Goal: Entertainment & Leisure: Consume media (video, audio)

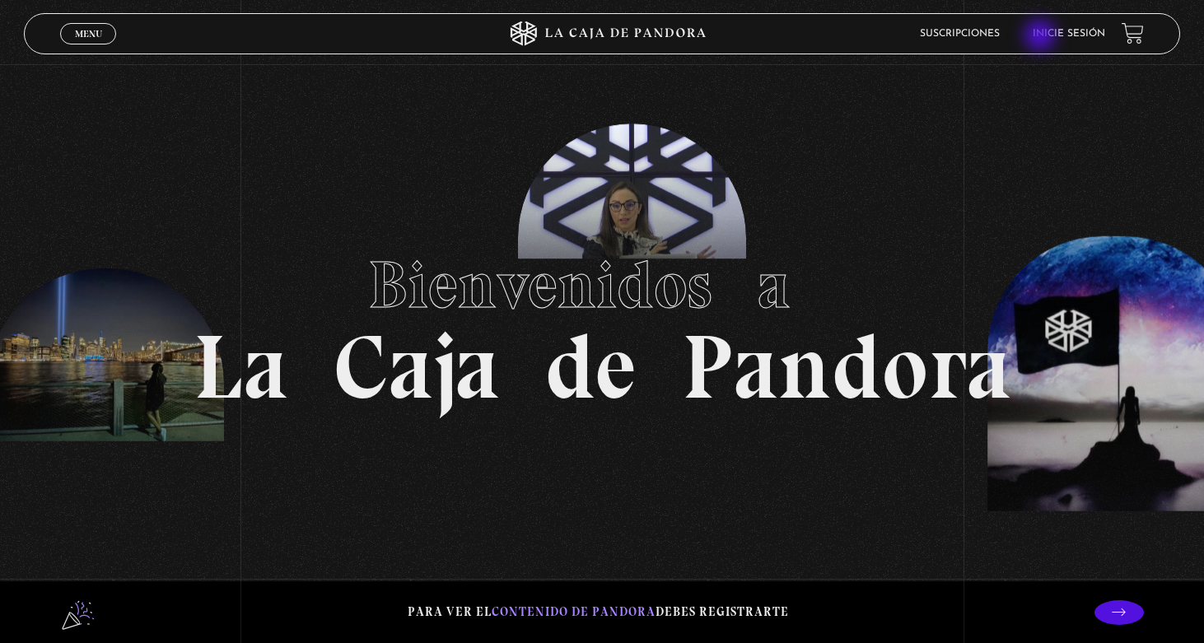
click at [1042, 37] on link "Inicie sesión" at bounding box center [1069, 34] width 72 height 10
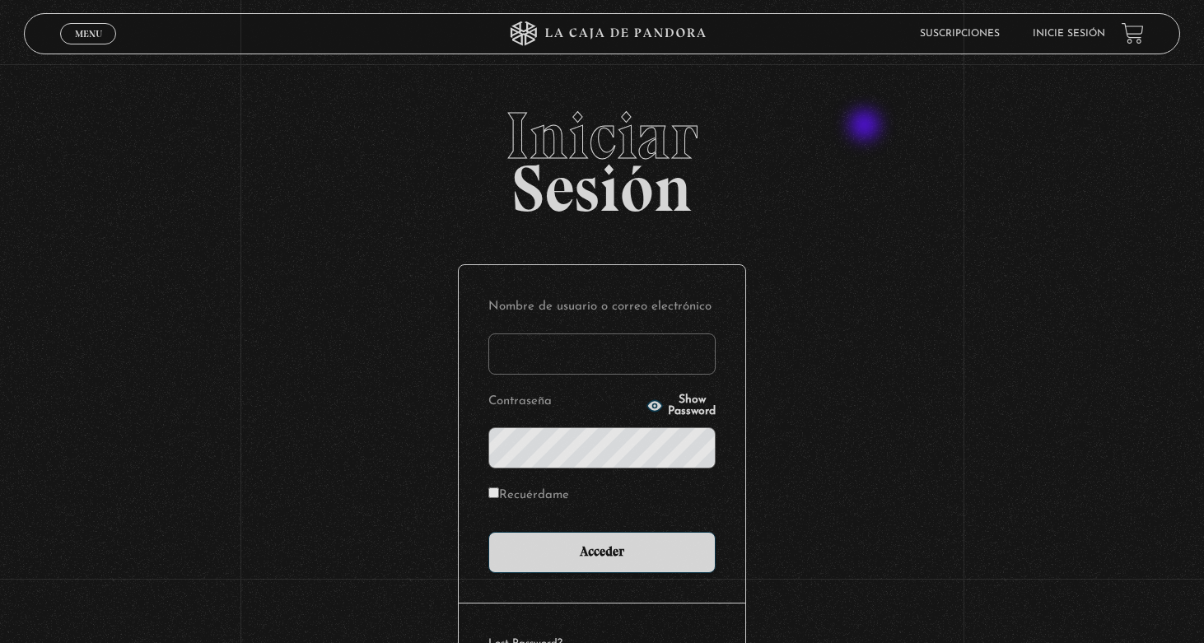
type input "gkvillalobos@hotmail.com"
click at [602, 550] on input "Acceder" at bounding box center [601, 552] width 227 height 41
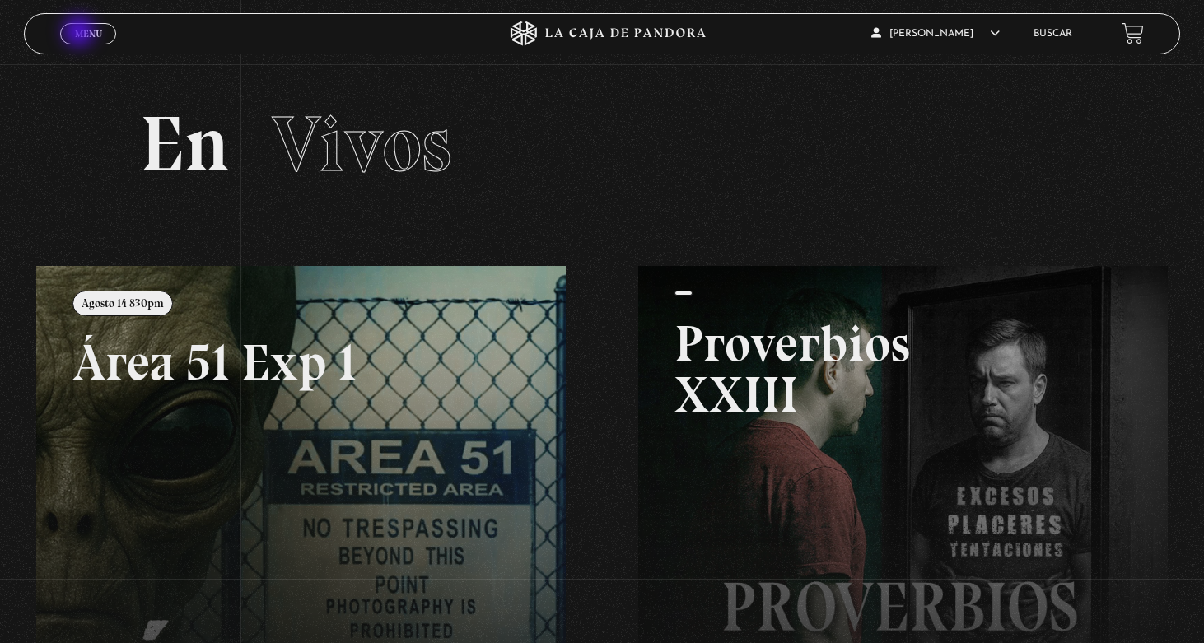
click at [82, 33] on span "Menu" at bounding box center [88, 34] width 27 height 10
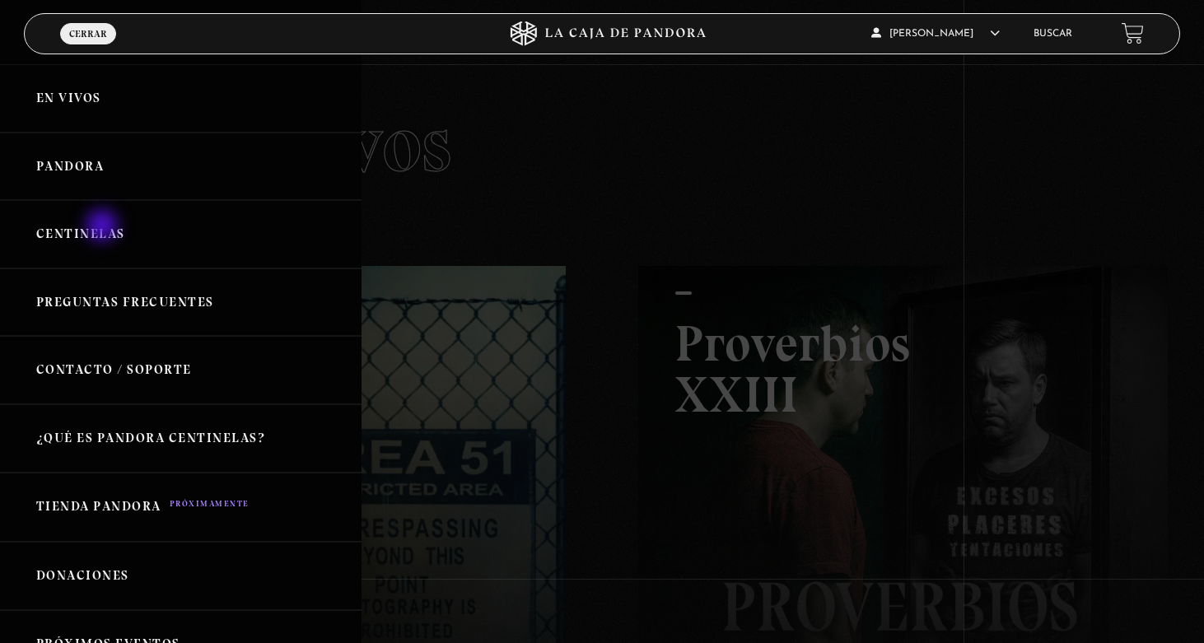
click at [104, 227] on link "Centinelas" at bounding box center [181, 234] width 362 height 68
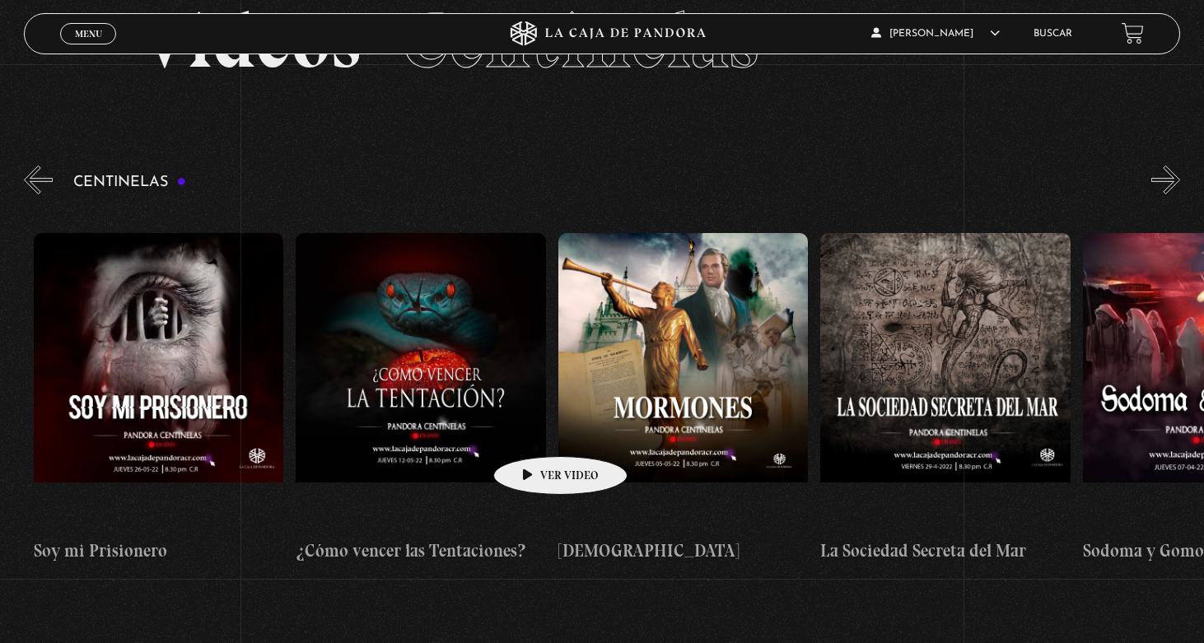
scroll to position [0, 16515]
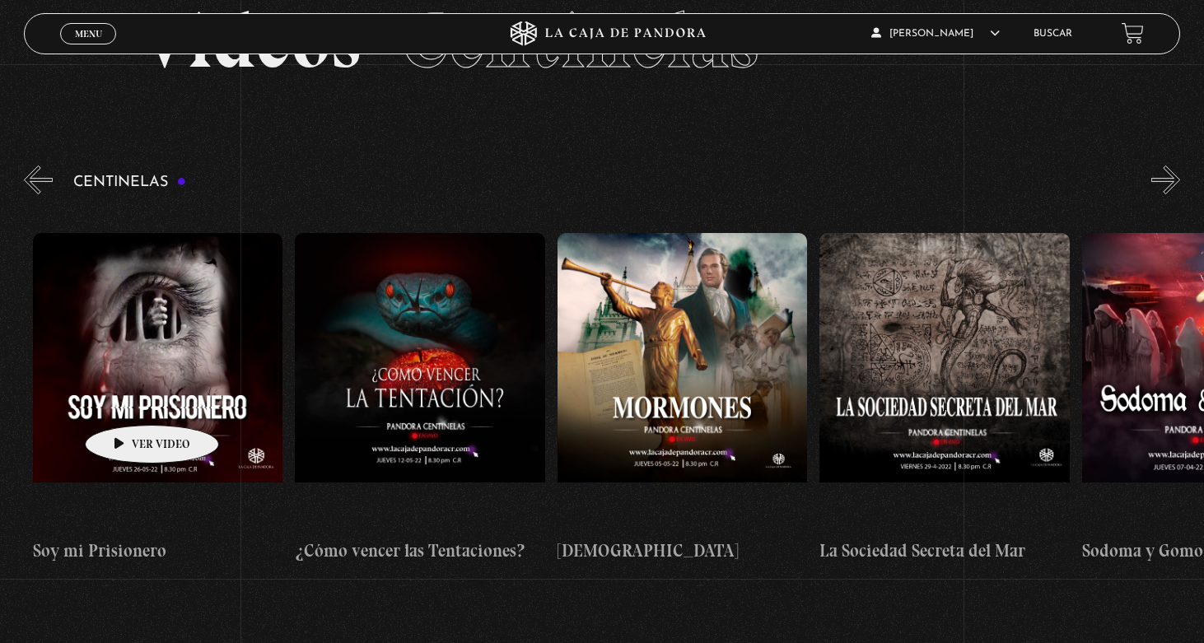
click at [126, 400] on figure at bounding box center [158, 381] width 250 height 297
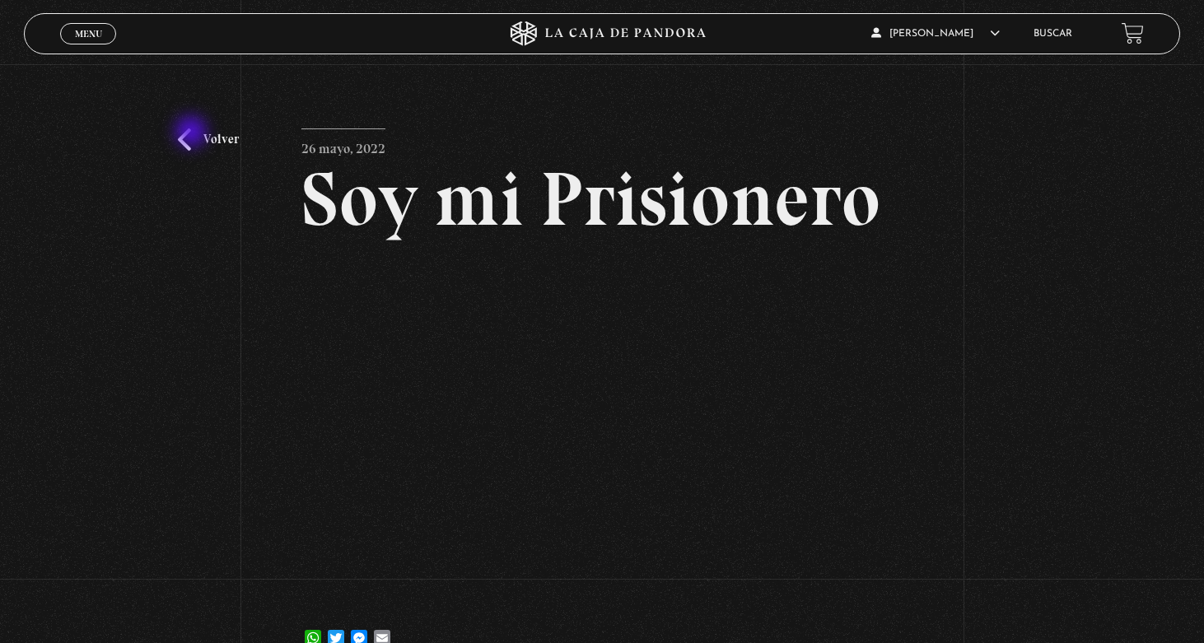
click at [193, 133] on link "Volver" at bounding box center [208, 139] width 61 height 22
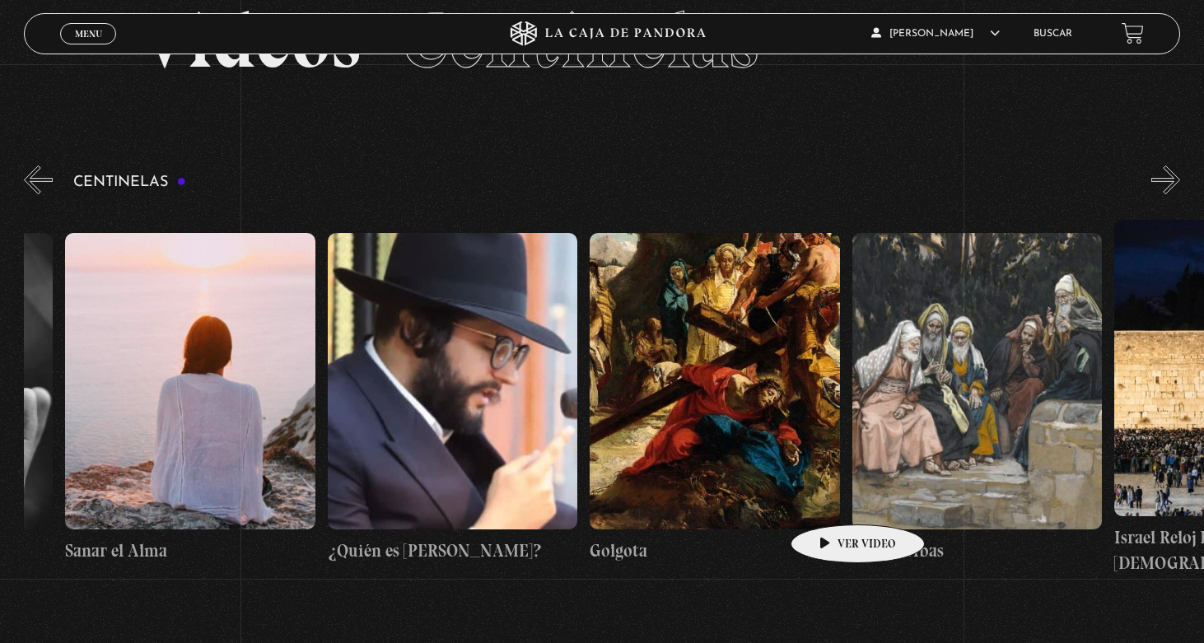
scroll to position [0, 28287]
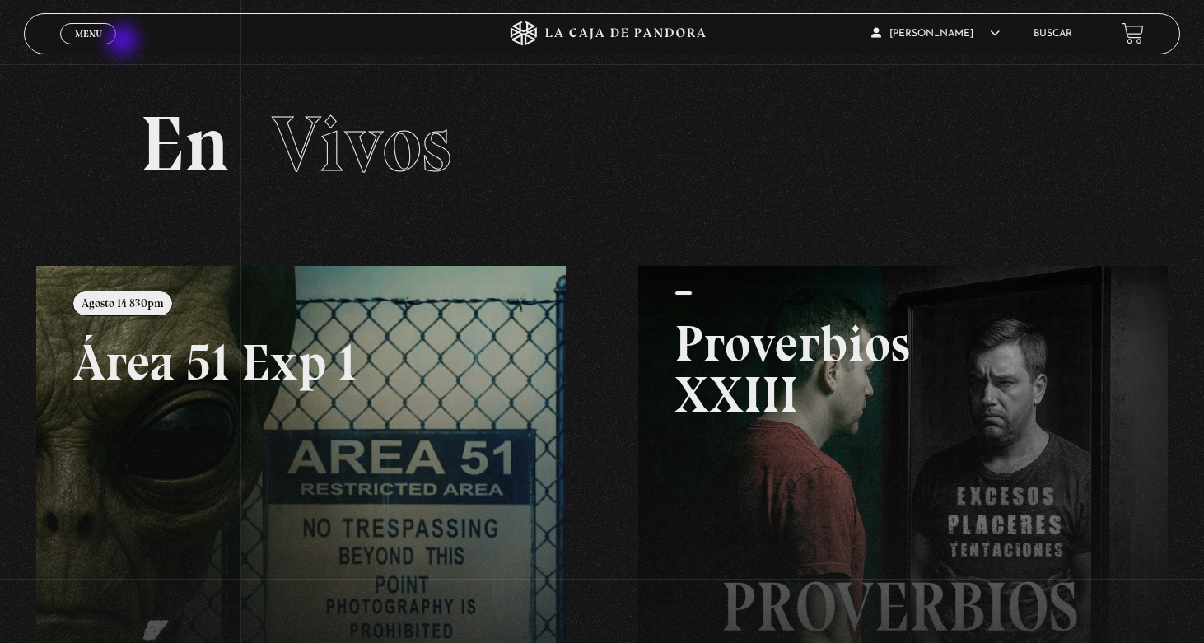
click at [124, 42] on div "Menu Cerrar" at bounding box center [241, 34] width 362 height 40
click at [94, 34] on span "Menu" at bounding box center [88, 34] width 27 height 10
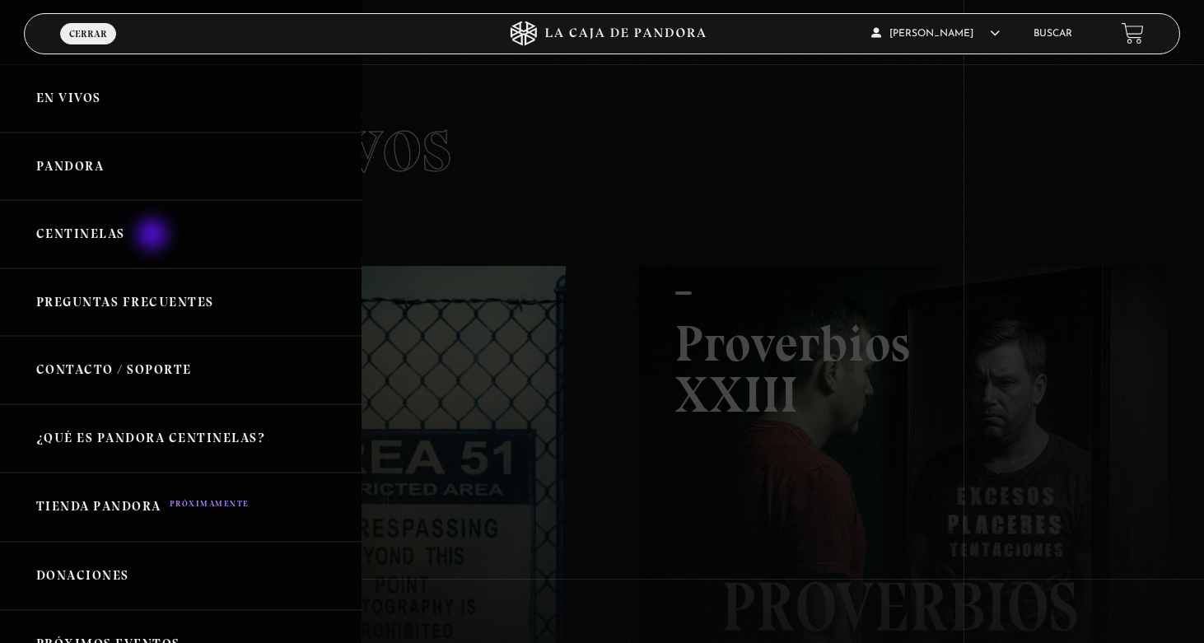
click at [154, 237] on link "Centinelas" at bounding box center [181, 234] width 362 height 68
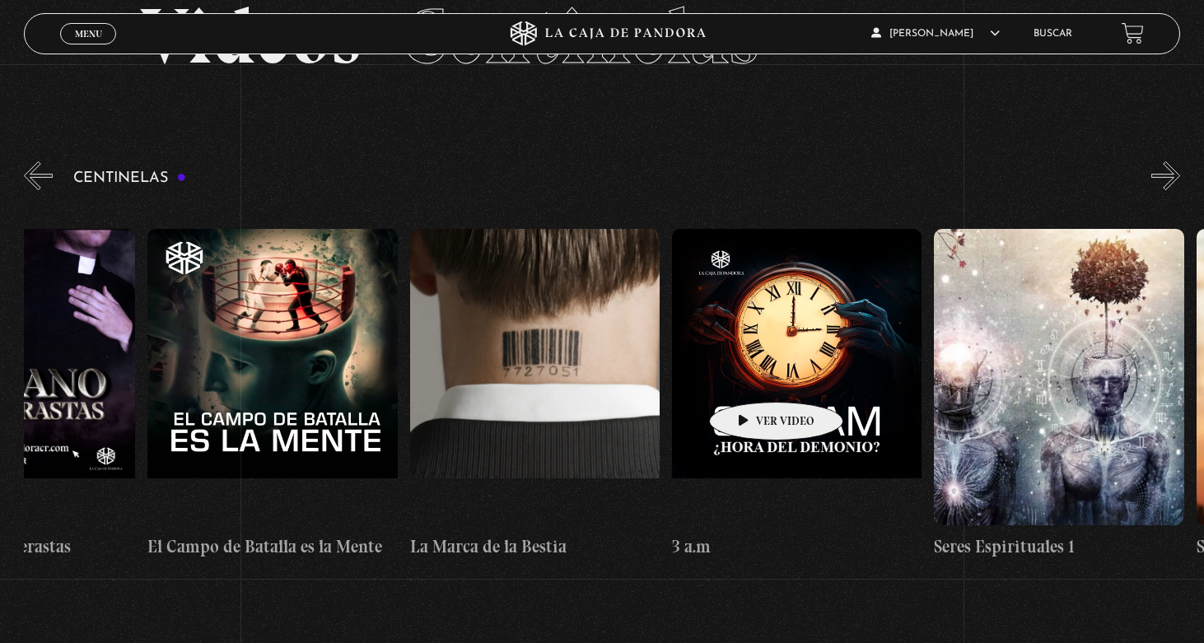
scroll to position [0, 23222]
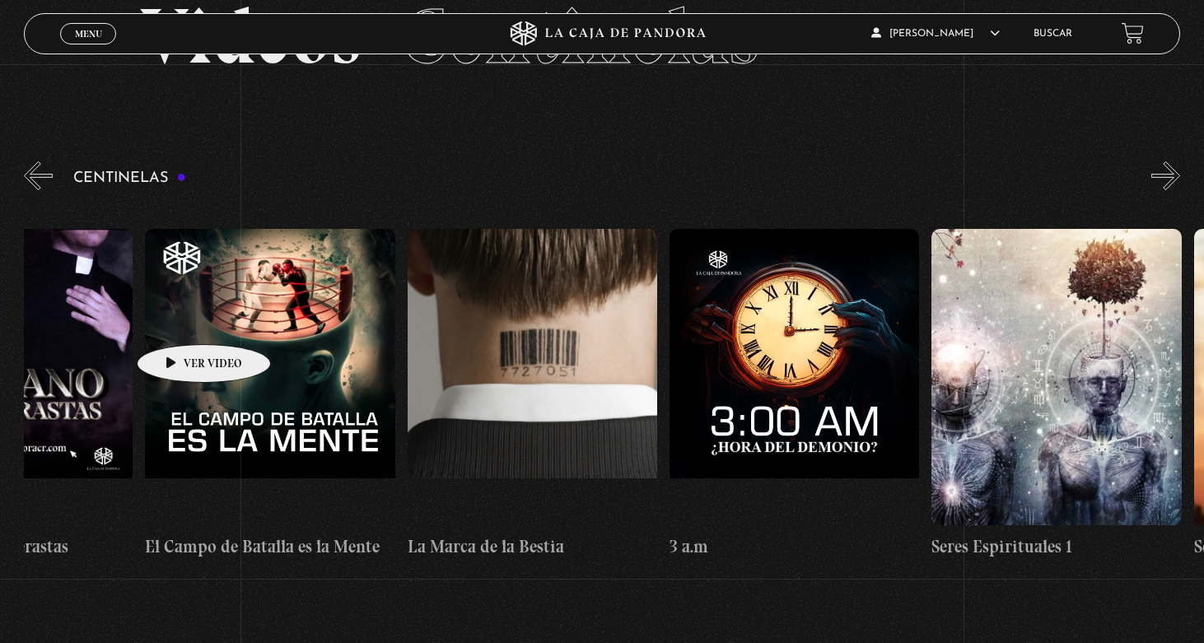
click at [246, 357] on figure at bounding box center [270, 377] width 250 height 297
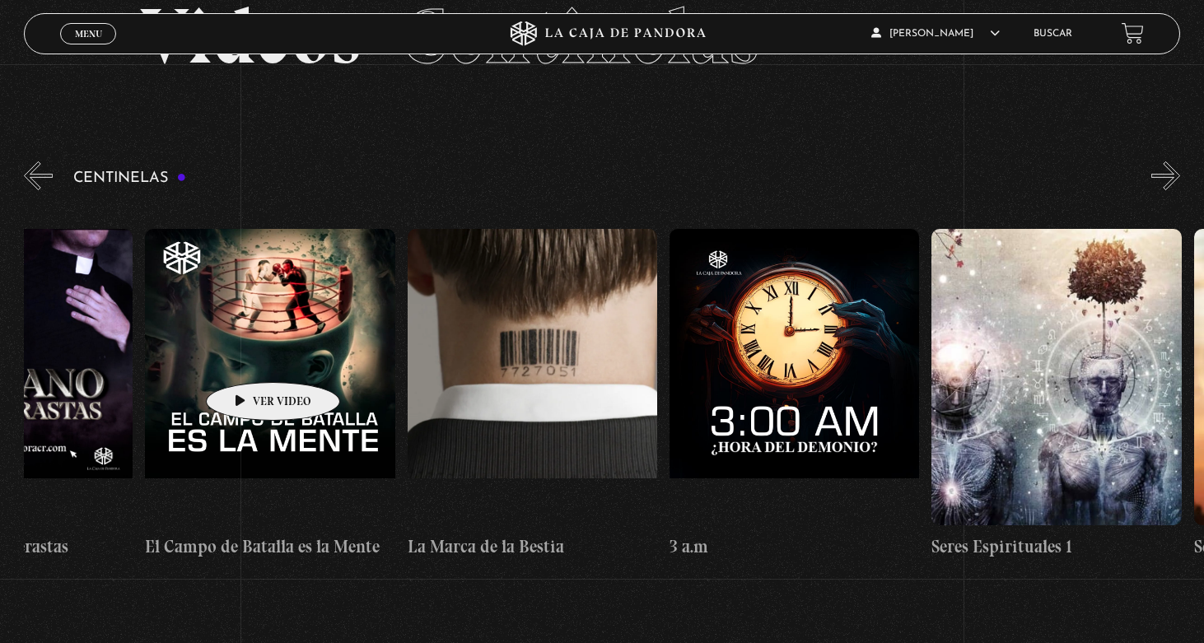
click at [247, 357] on figure at bounding box center [270, 377] width 250 height 297
